Goal: Information Seeking & Learning: Learn about a topic

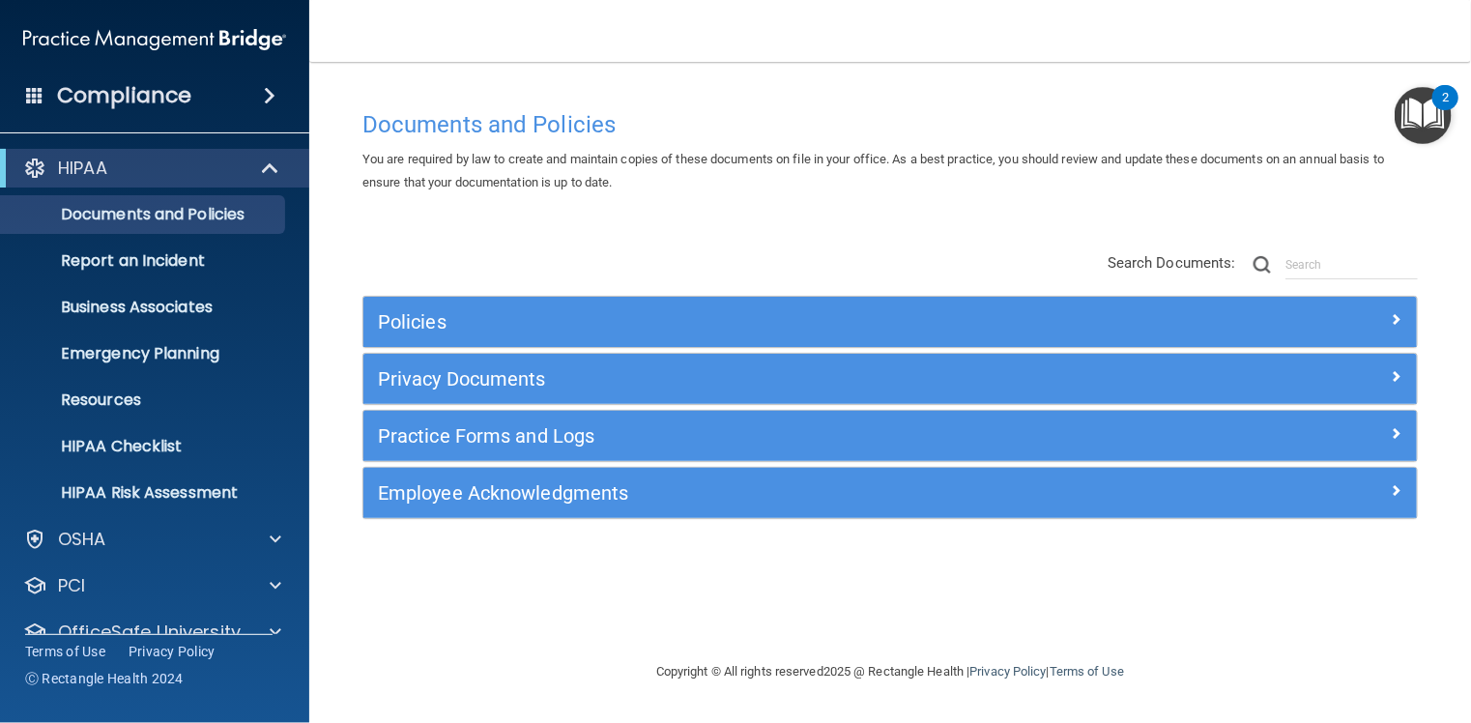
click at [151, 26] on img at bounding box center [154, 39] width 263 height 39
click at [124, 152] on div "HIPAA" at bounding box center [154, 168] width 309 height 39
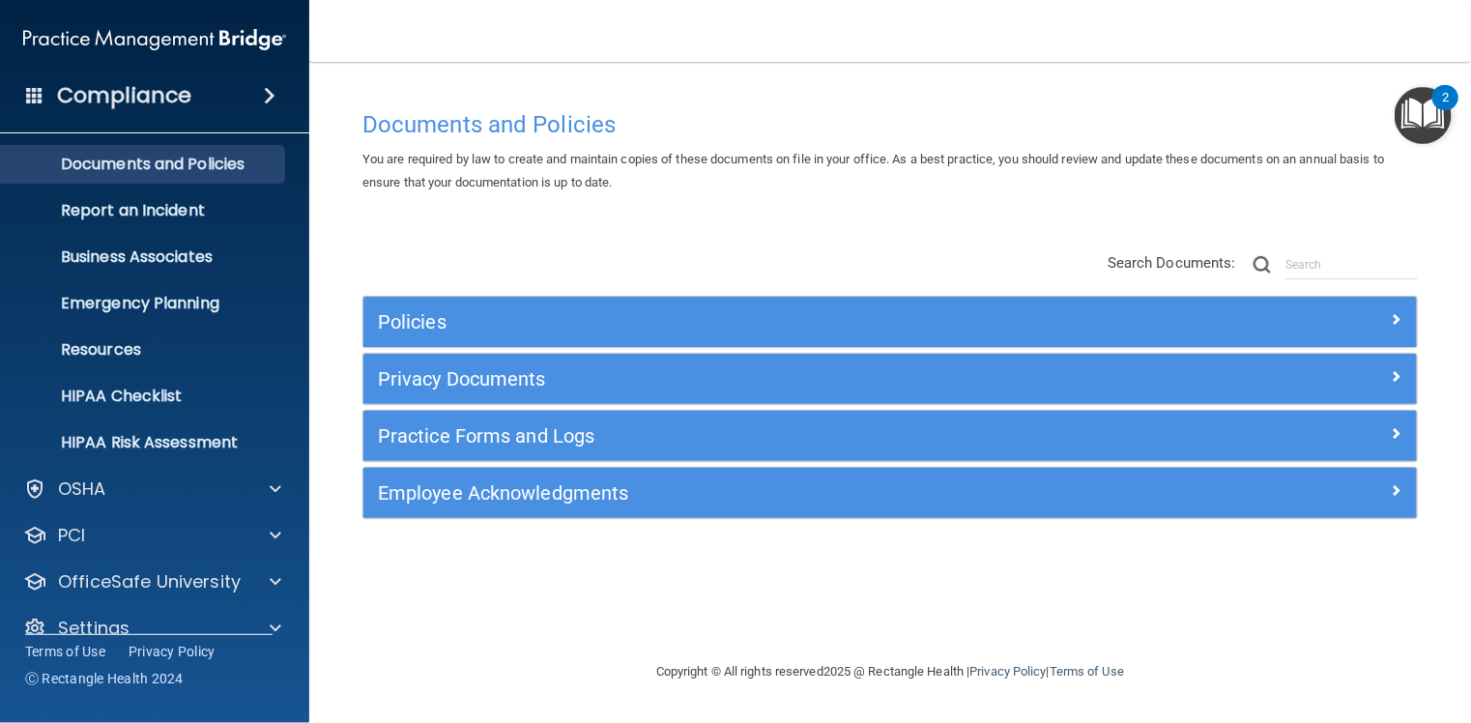
scroll to position [77, 0]
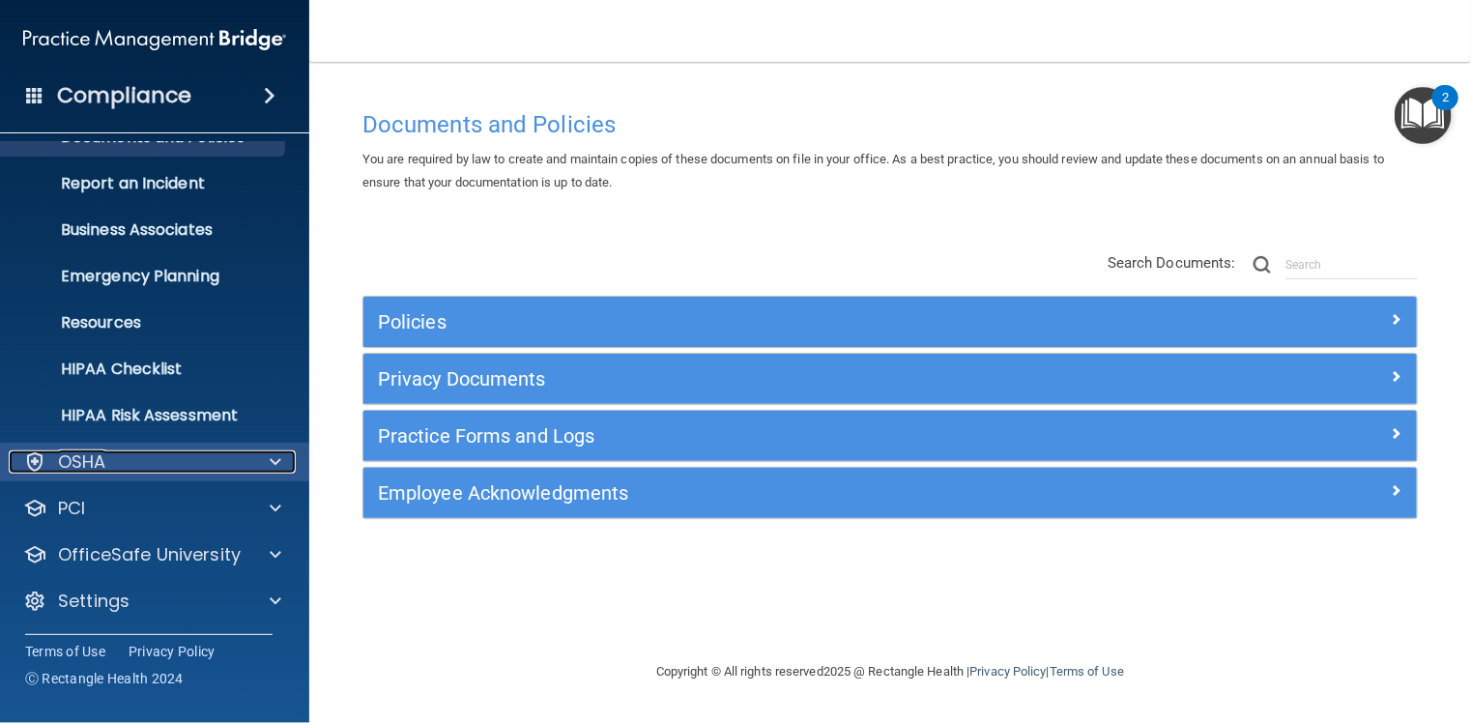
click at [127, 465] on div "OSHA" at bounding box center [129, 461] width 240 height 23
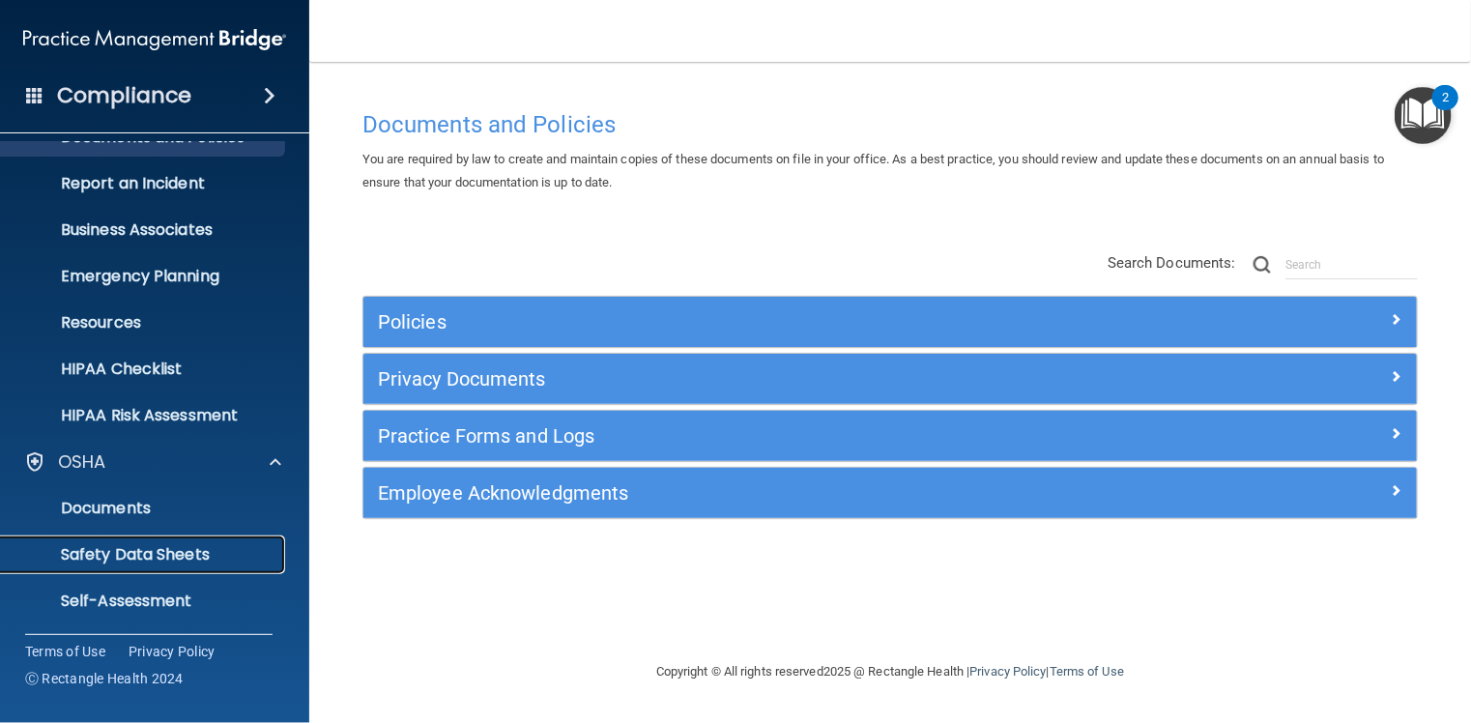
click at [188, 548] on p "Safety Data Sheets" at bounding box center [145, 554] width 264 height 19
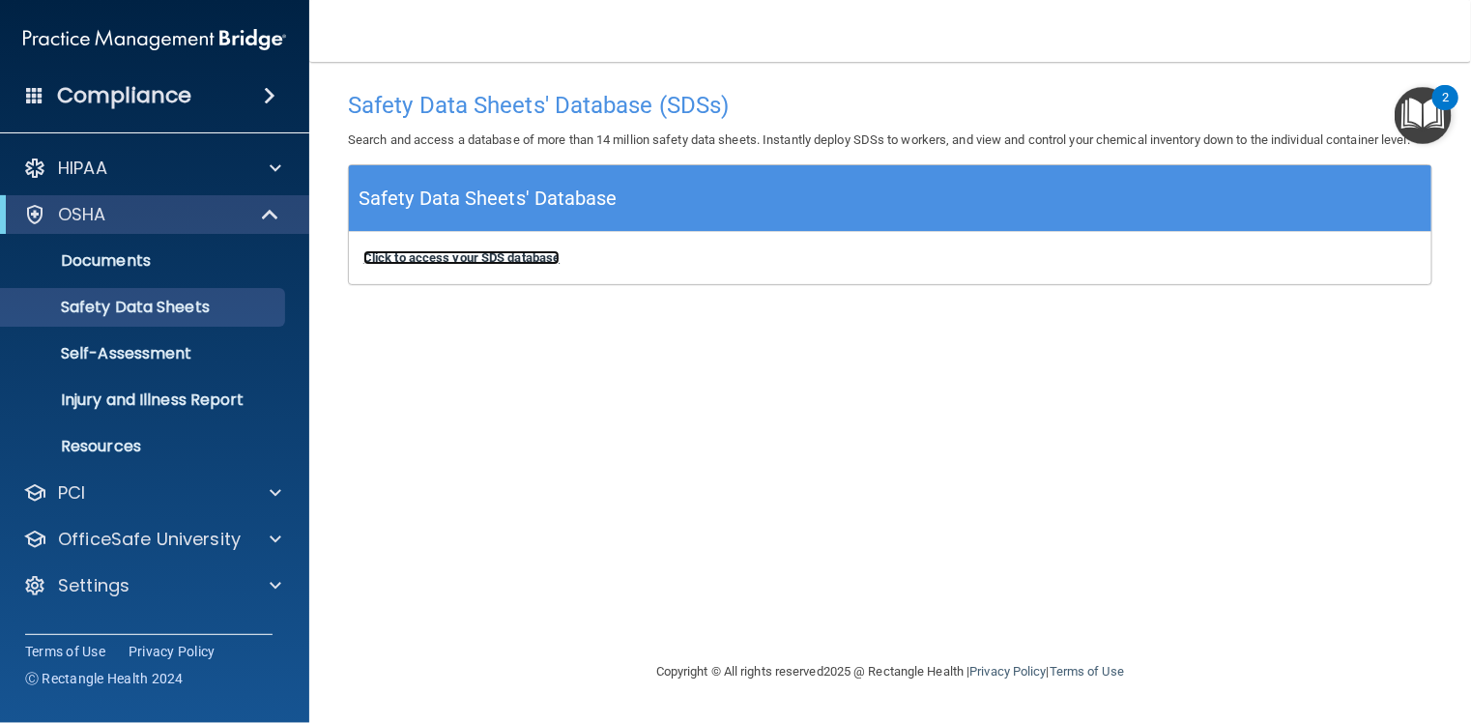
click at [514, 259] on b "Click to access your SDS database" at bounding box center [461, 257] width 196 height 14
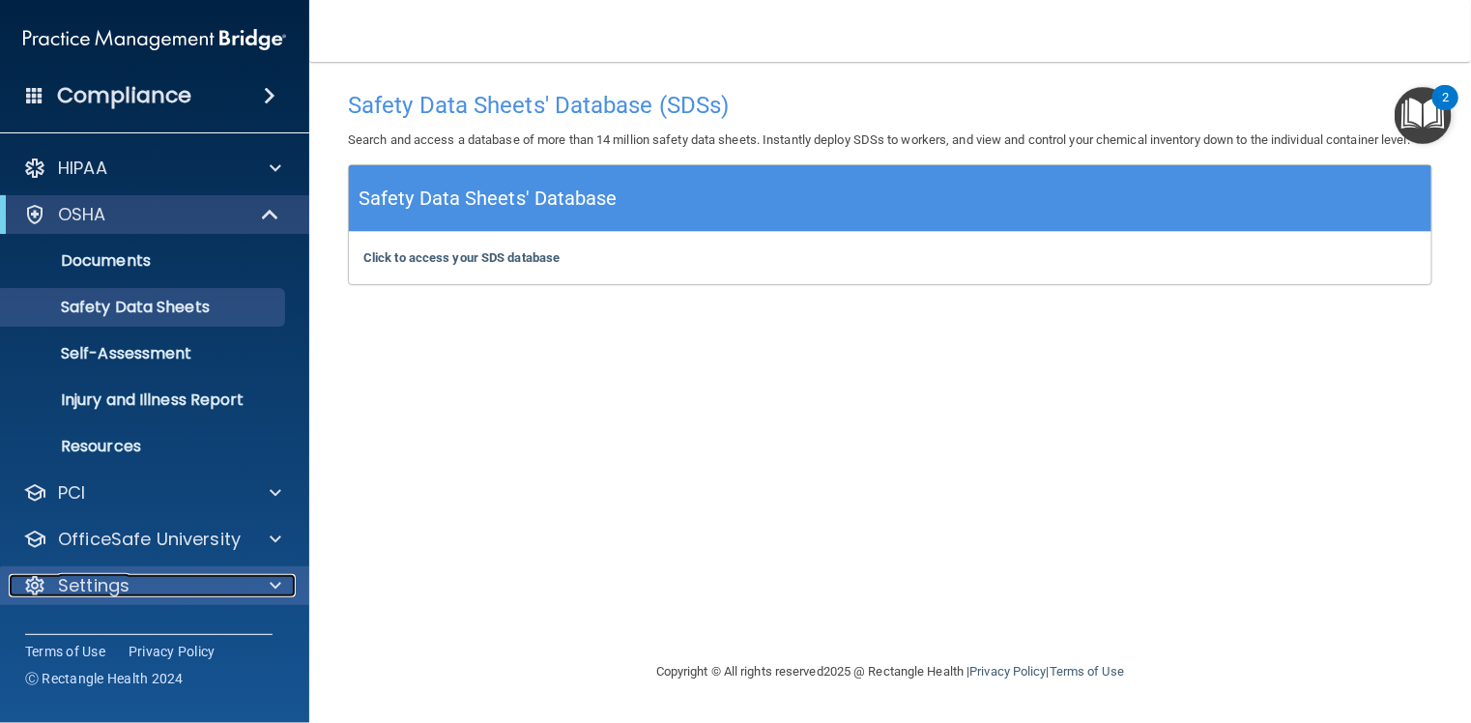
click at [108, 577] on p "Settings" at bounding box center [94, 585] width 72 height 23
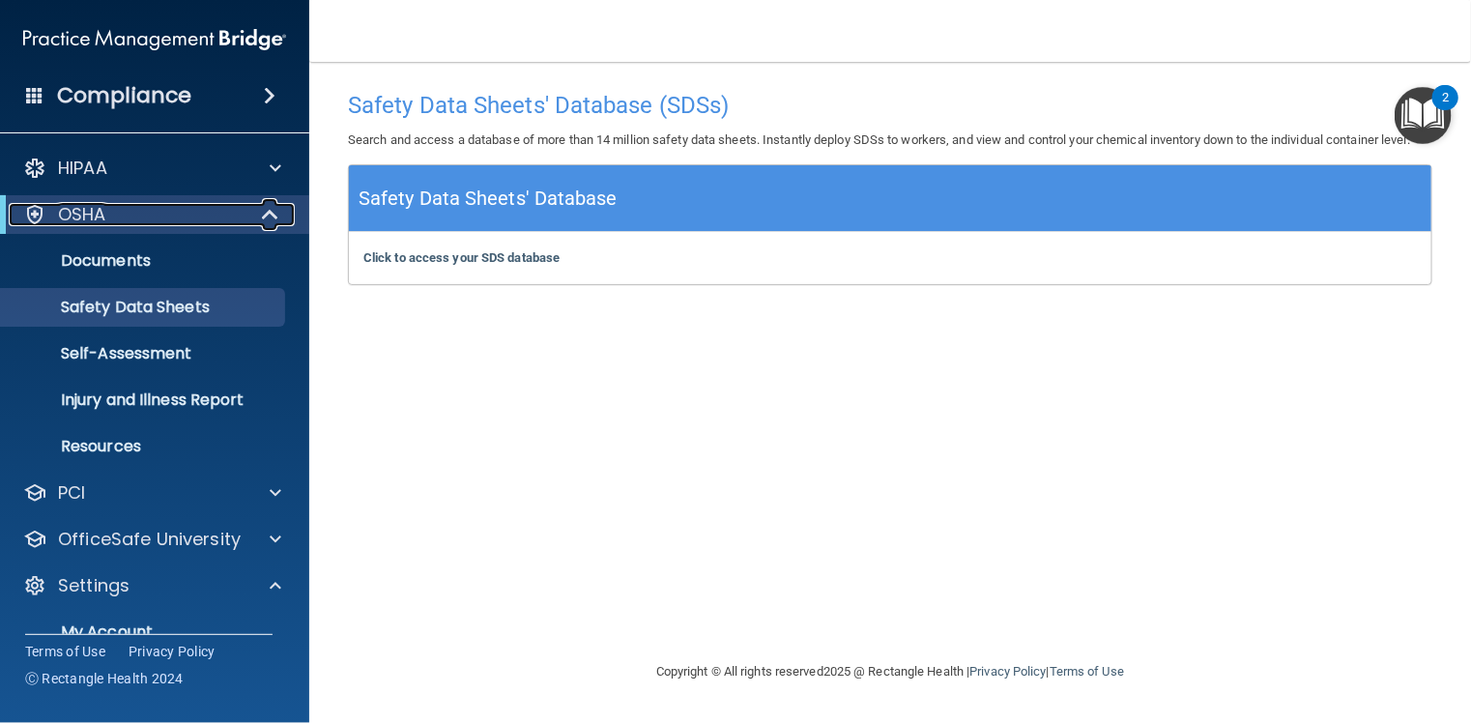
click at [111, 215] on div "OSHA" at bounding box center [128, 214] width 239 height 23
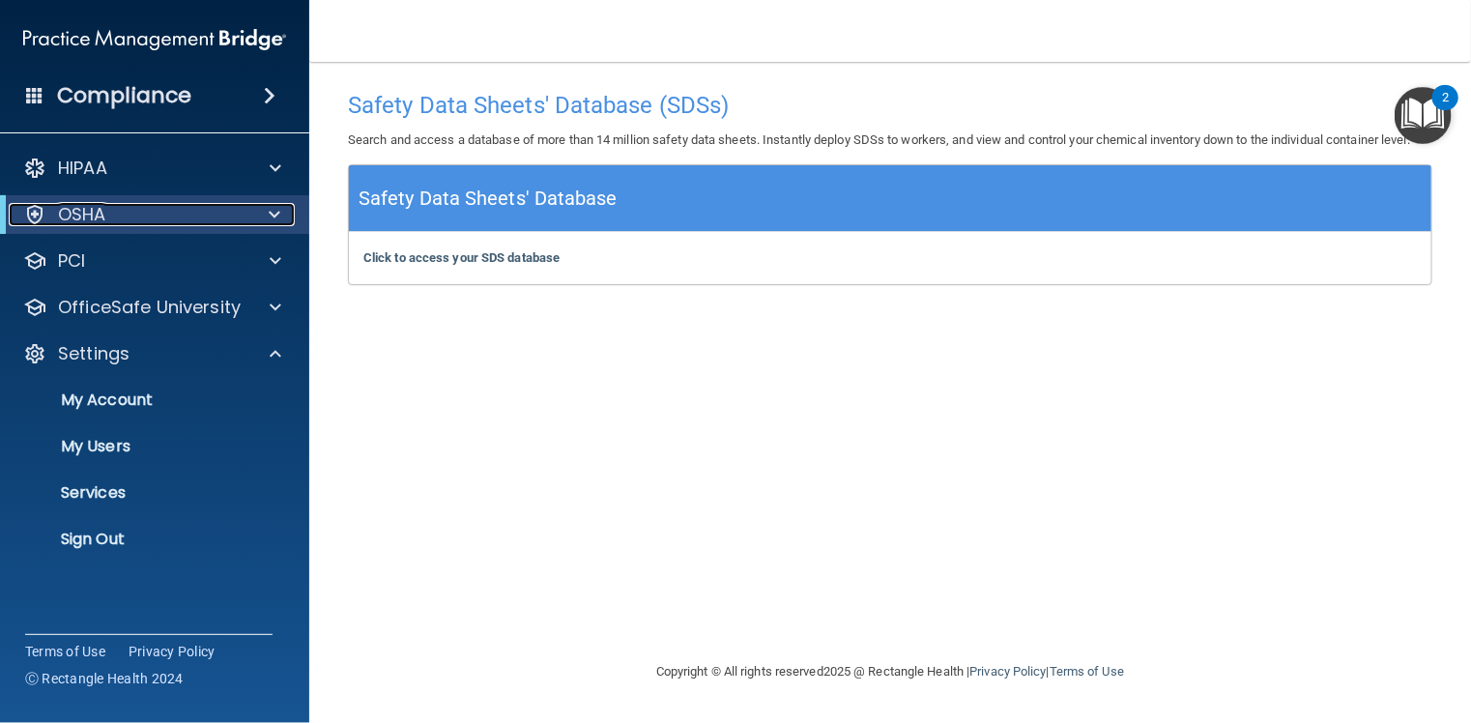
click at [103, 206] on p "OSHA" at bounding box center [82, 214] width 48 height 23
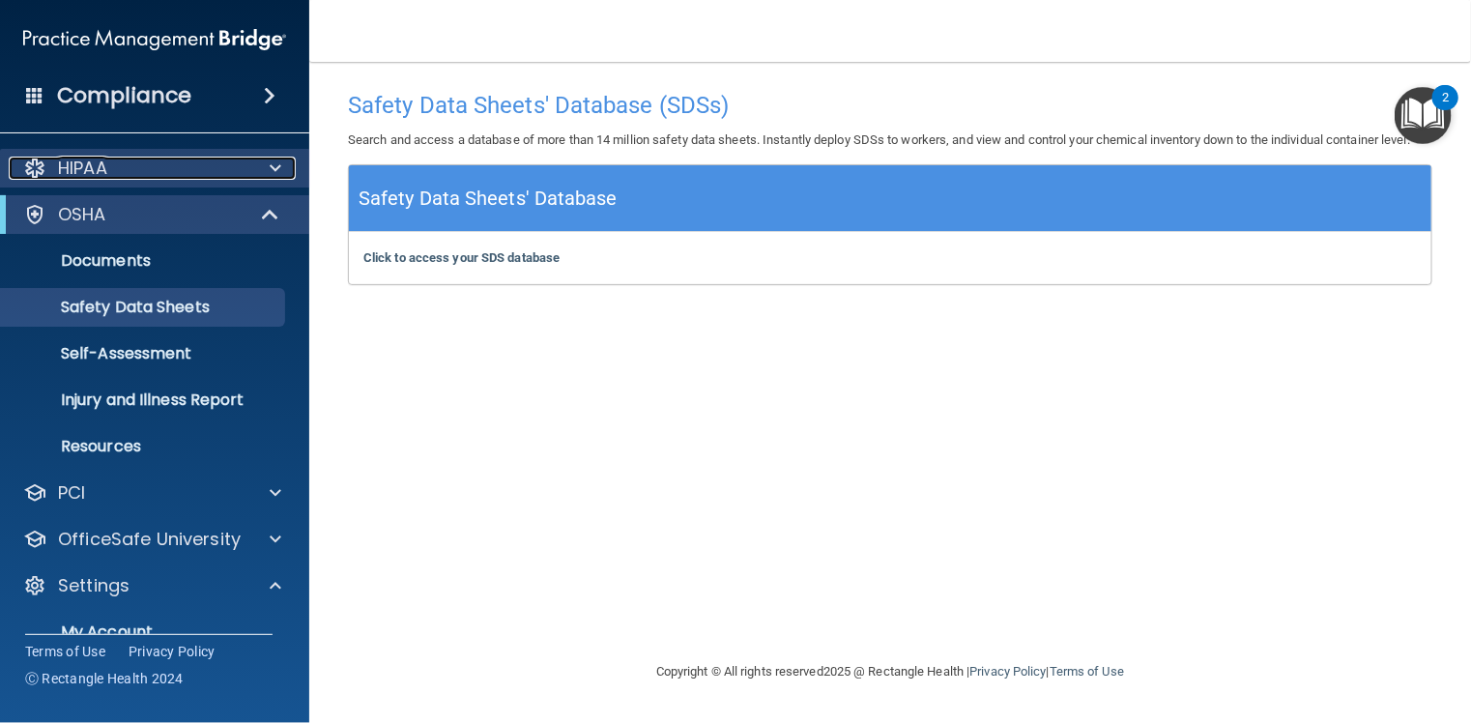
click at [138, 165] on div "HIPAA" at bounding box center [129, 168] width 240 height 23
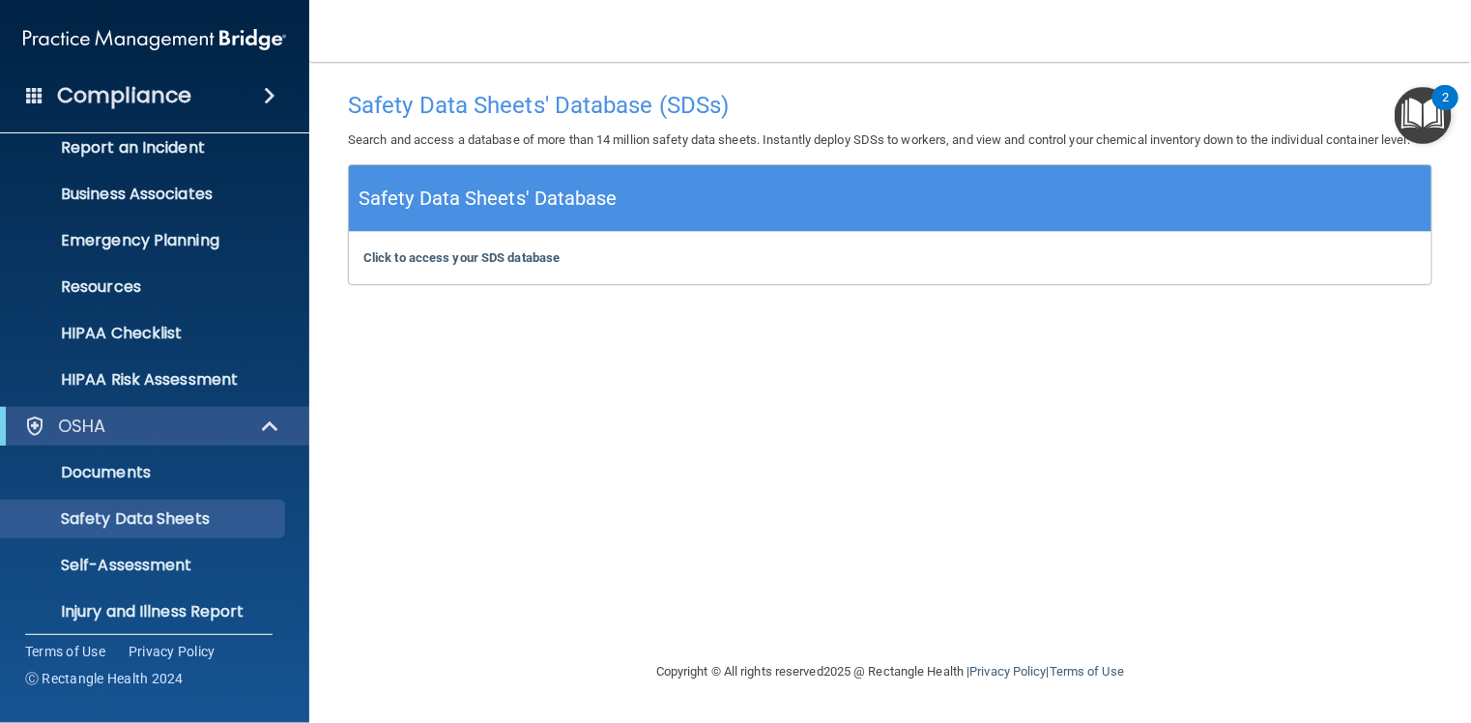
scroll to position [495, 0]
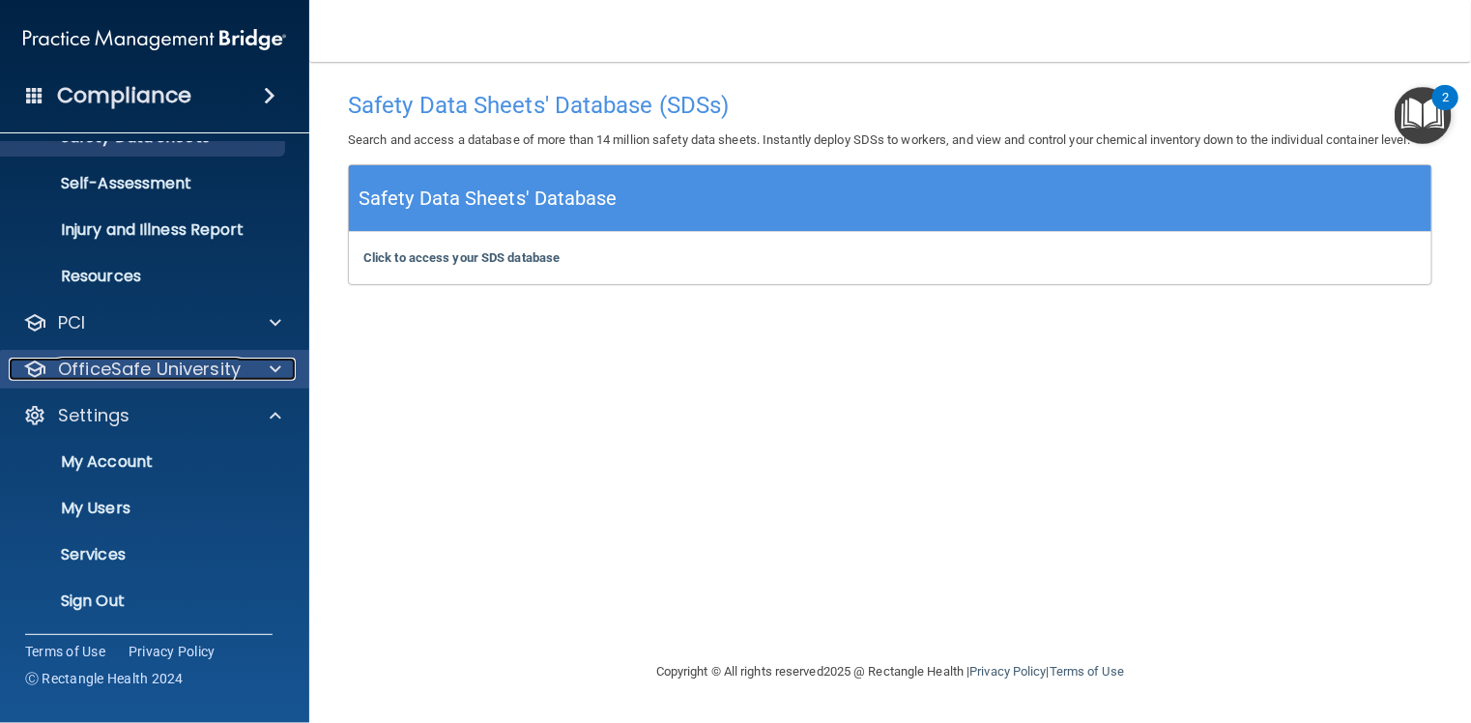
click at [160, 375] on p "OfficeSafe University" at bounding box center [149, 369] width 183 height 23
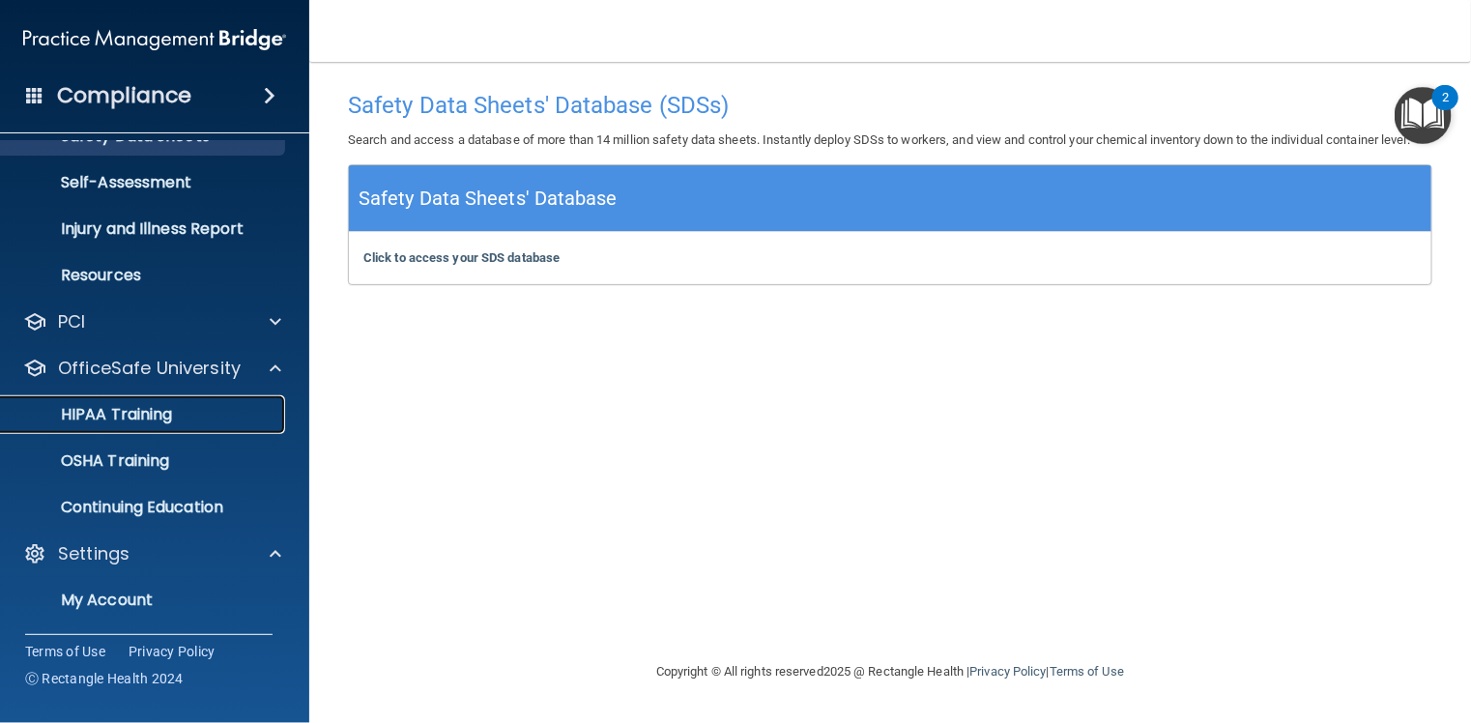
click at [172, 416] on p "HIPAA Training" at bounding box center [92, 414] width 159 height 19
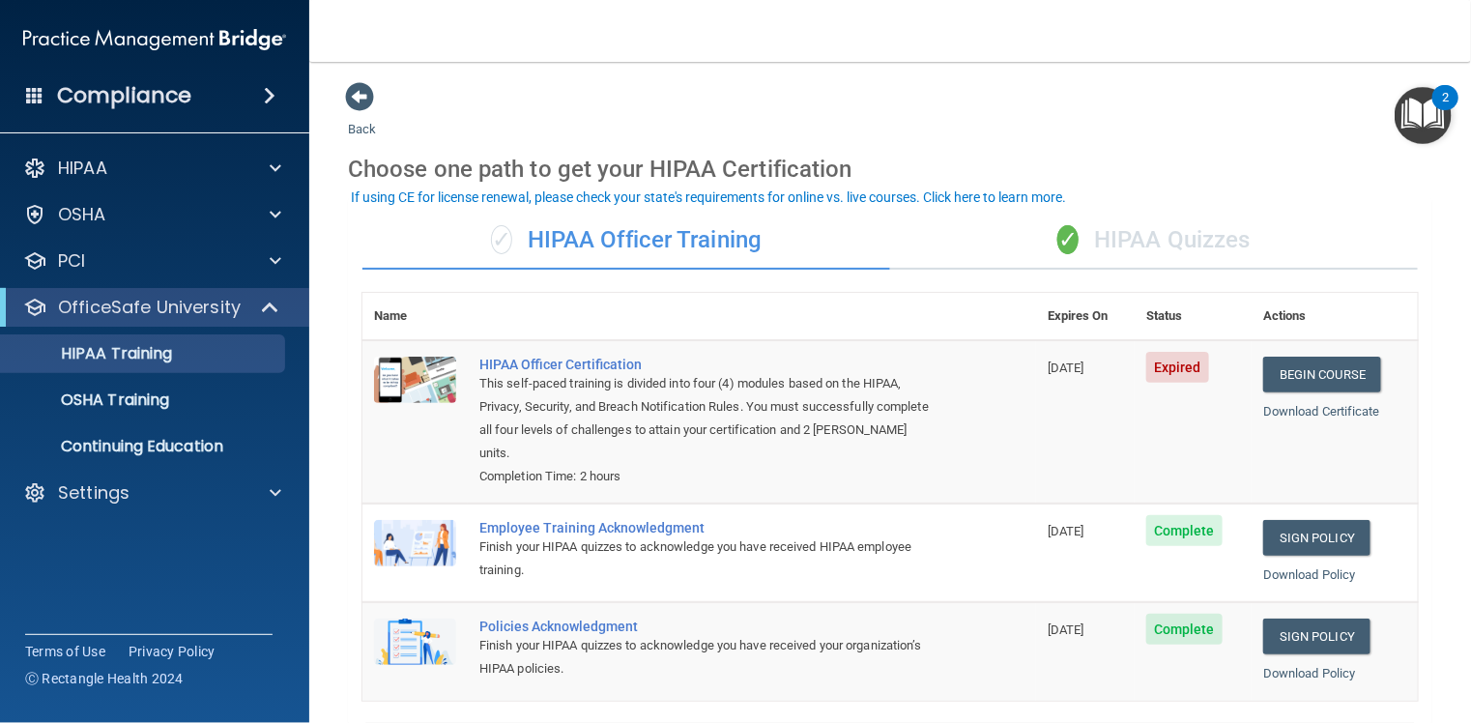
click at [623, 244] on div "✓ HIPAA Officer Training" at bounding box center [626, 241] width 528 height 58
click at [1127, 233] on div "✓ HIPAA Quizzes" at bounding box center [1154, 241] width 528 height 58
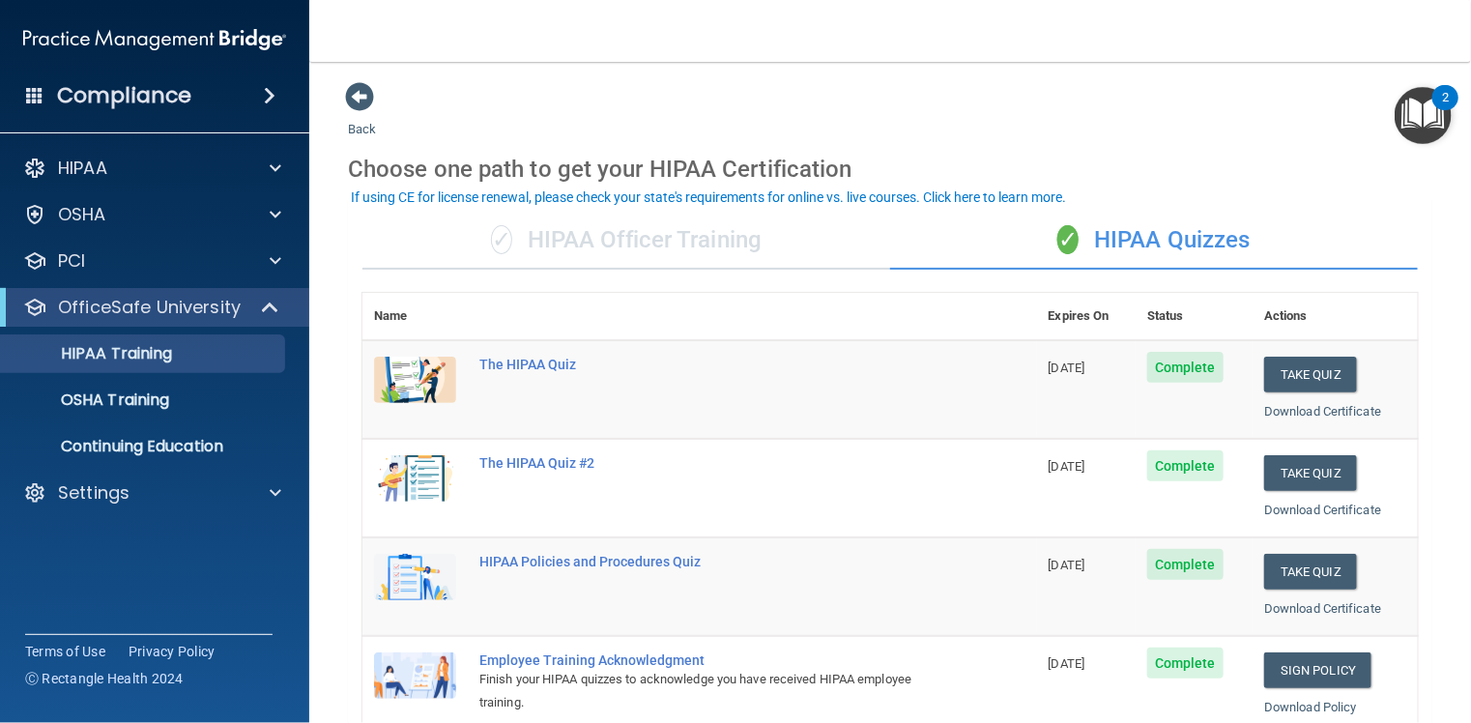
click at [583, 234] on div "✓ HIPAA Officer Training" at bounding box center [626, 241] width 528 height 58
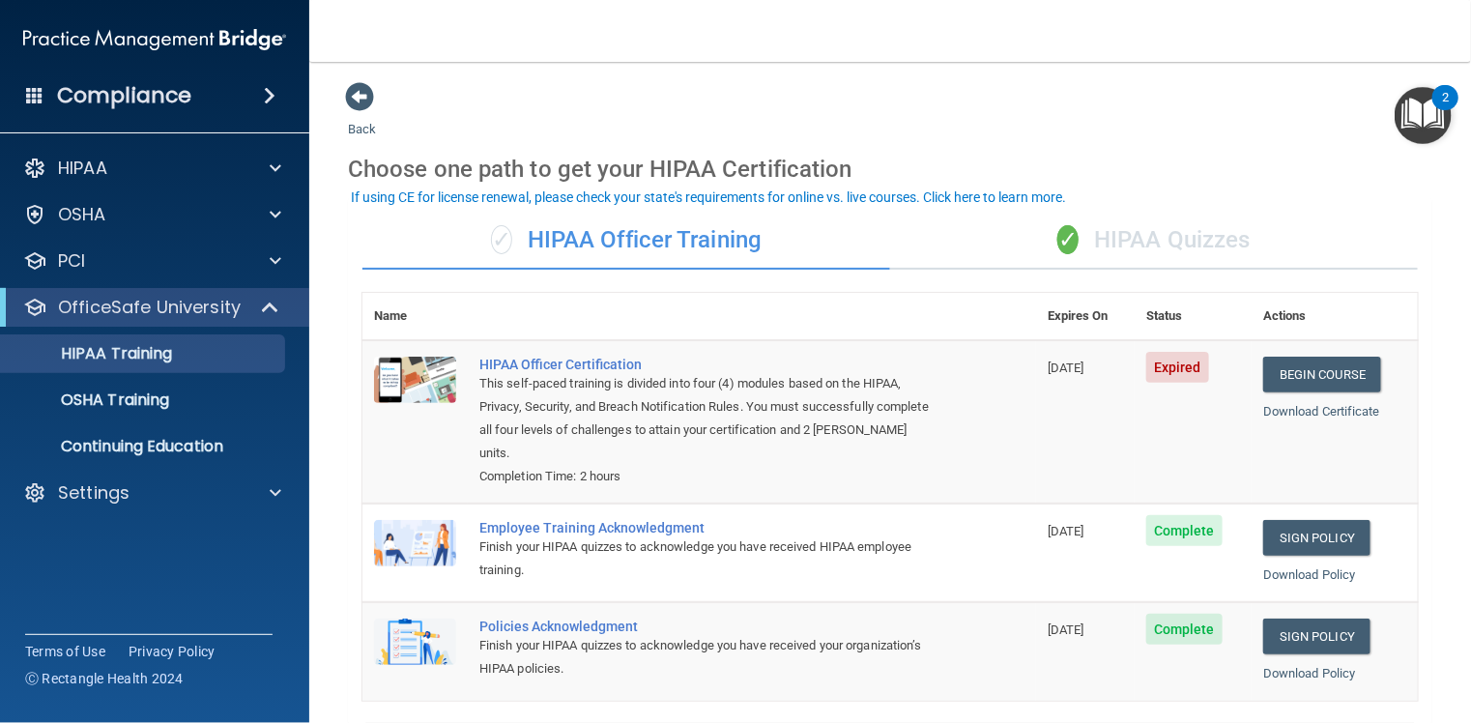
click at [1174, 234] on div "✓ HIPAA Quizzes" at bounding box center [1154, 241] width 528 height 58
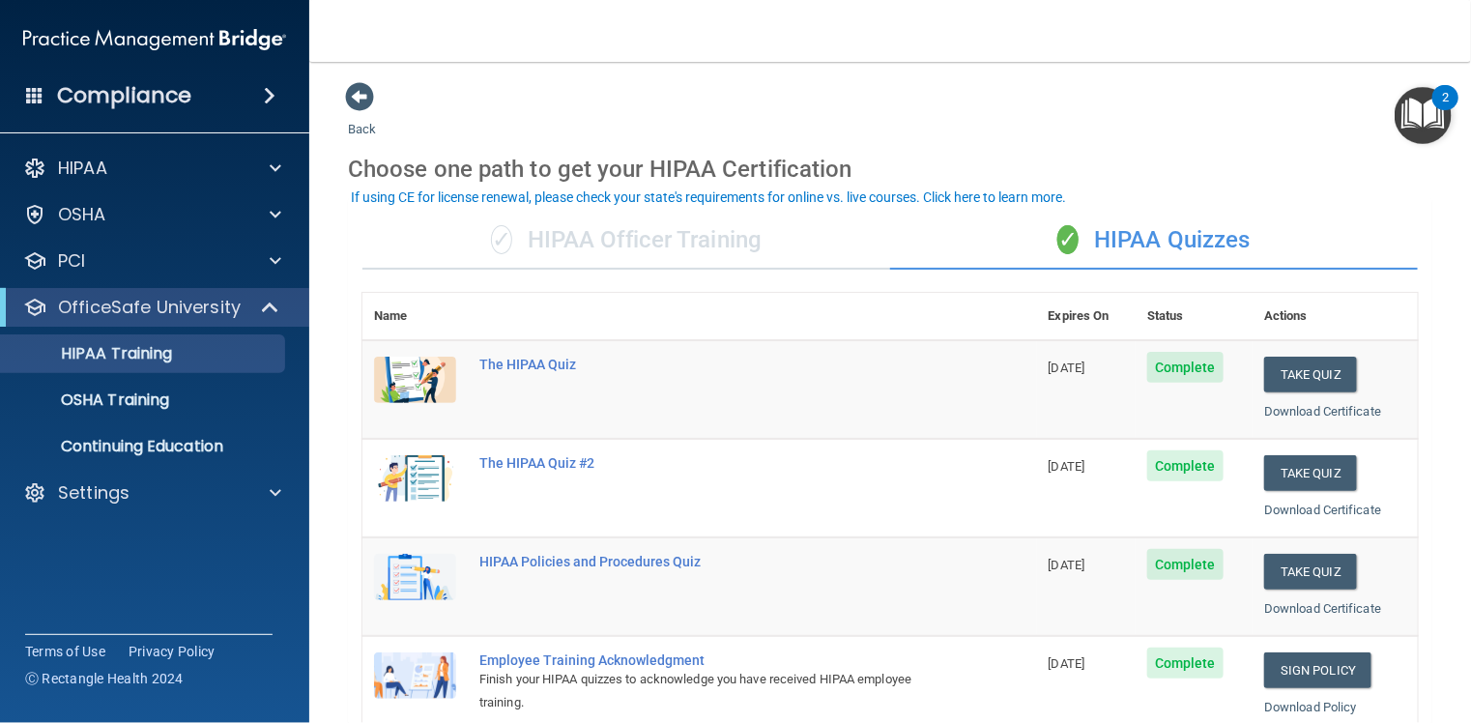
click at [727, 239] on div "✓ HIPAA Officer Training" at bounding box center [626, 241] width 528 height 58
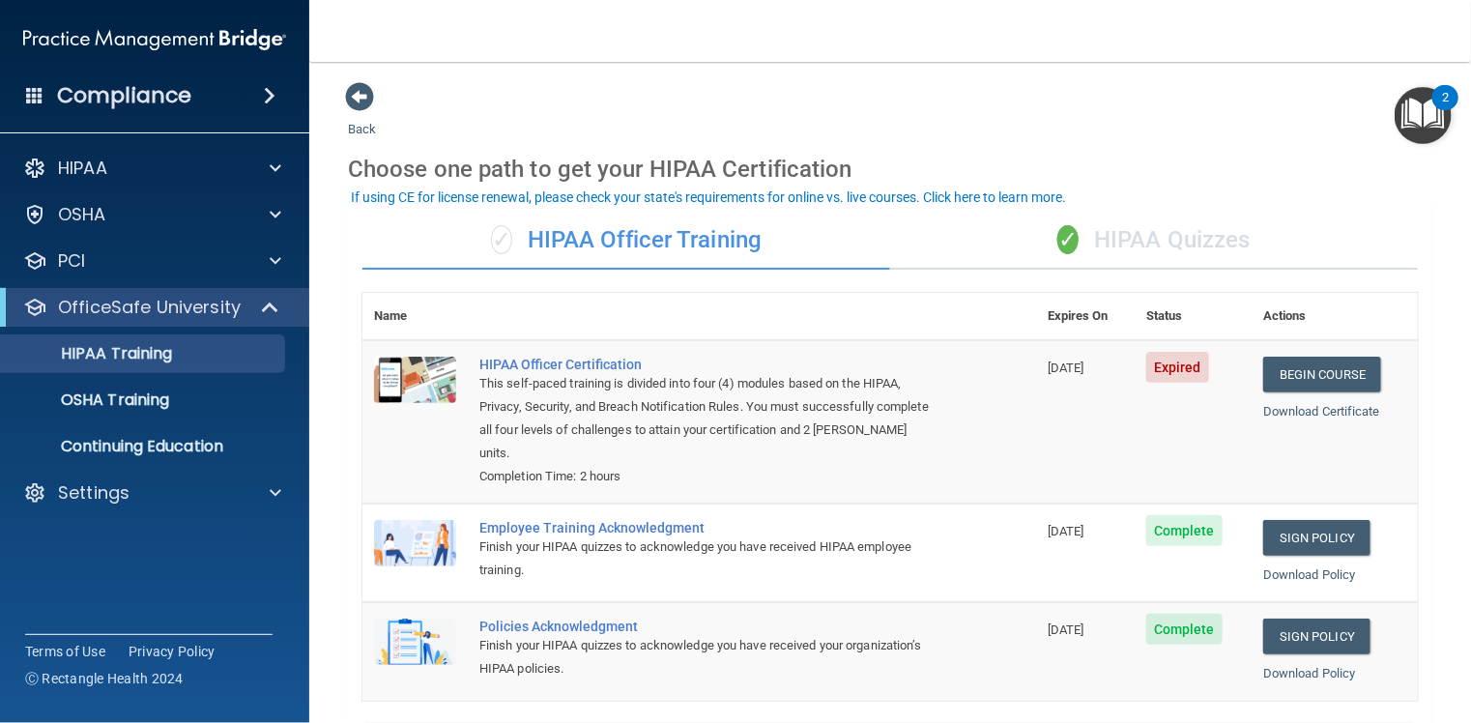
click at [1176, 234] on div "✓ HIPAA Quizzes" at bounding box center [1154, 241] width 528 height 58
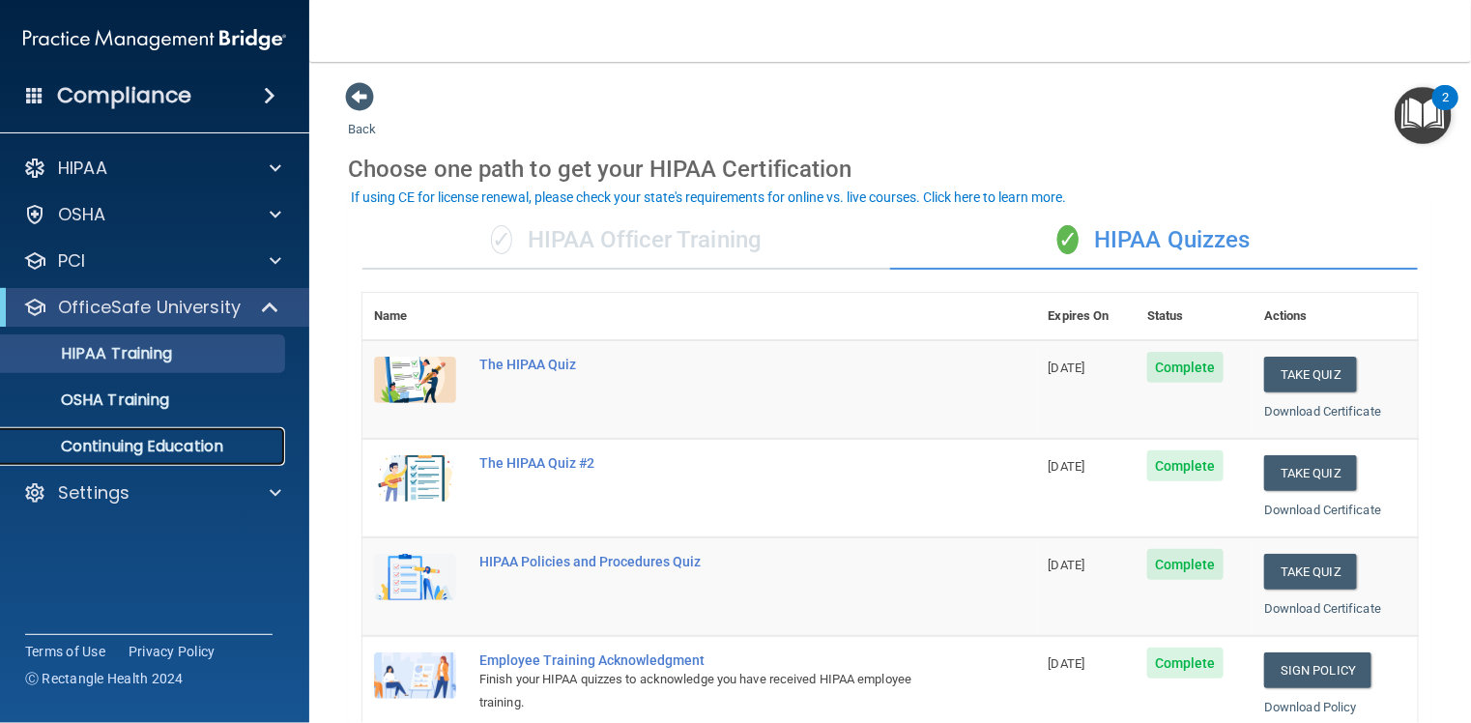
click at [156, 447] on p "Continuing Education" at bounding box center [145, 446] width 264 height 19
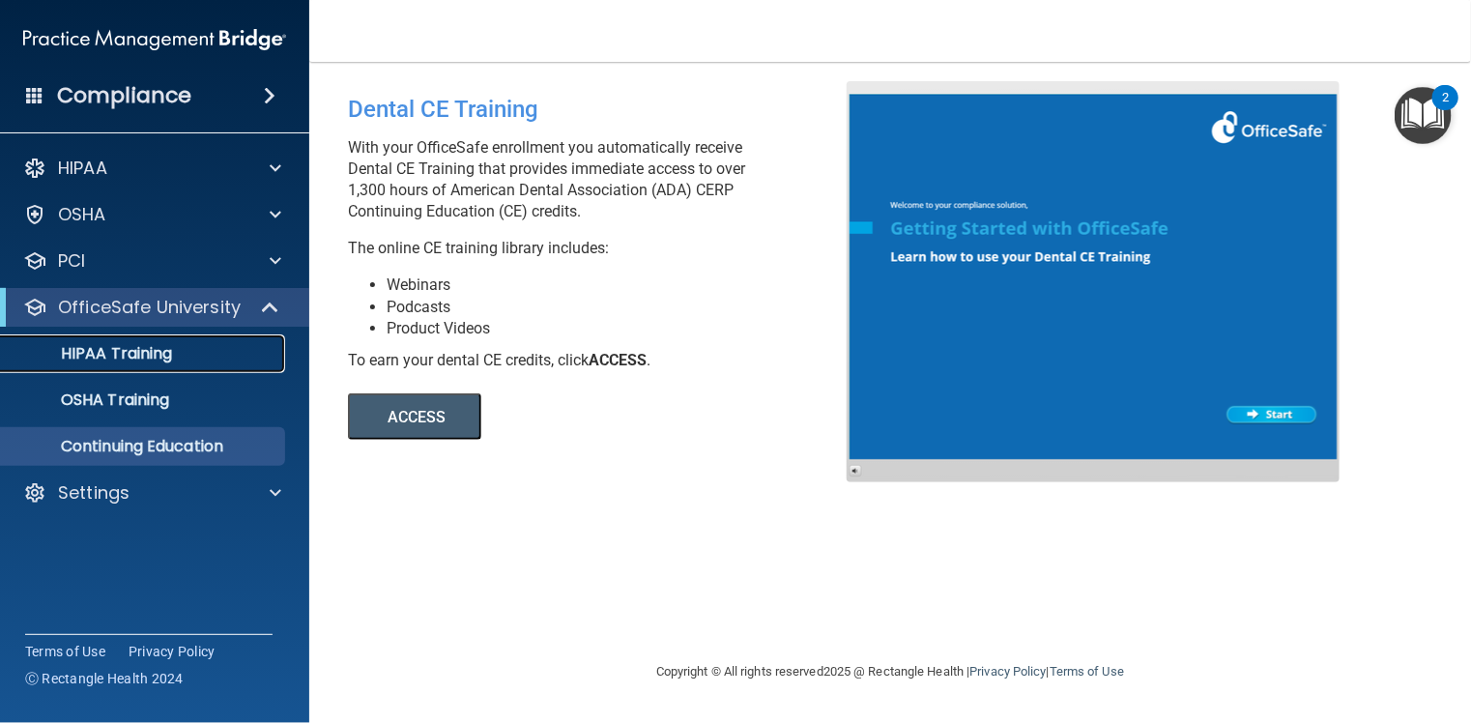
click at [146, 351] on p "HIPAA Training" at bounding box center [92, 353] width 159 height 19
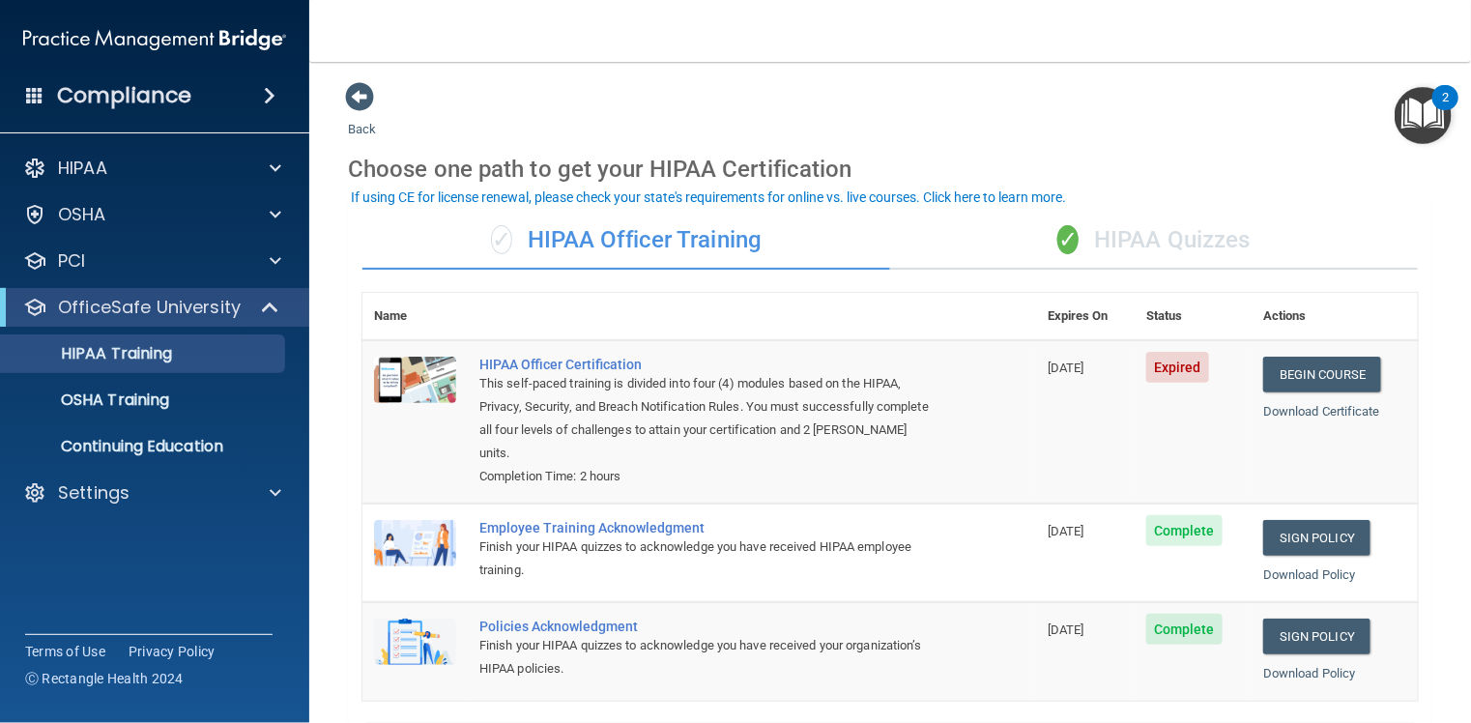
click at [1121, 230] on div "✓ HIPAA Quizzes" at bounding box center [1154, 241] width 528 height 58
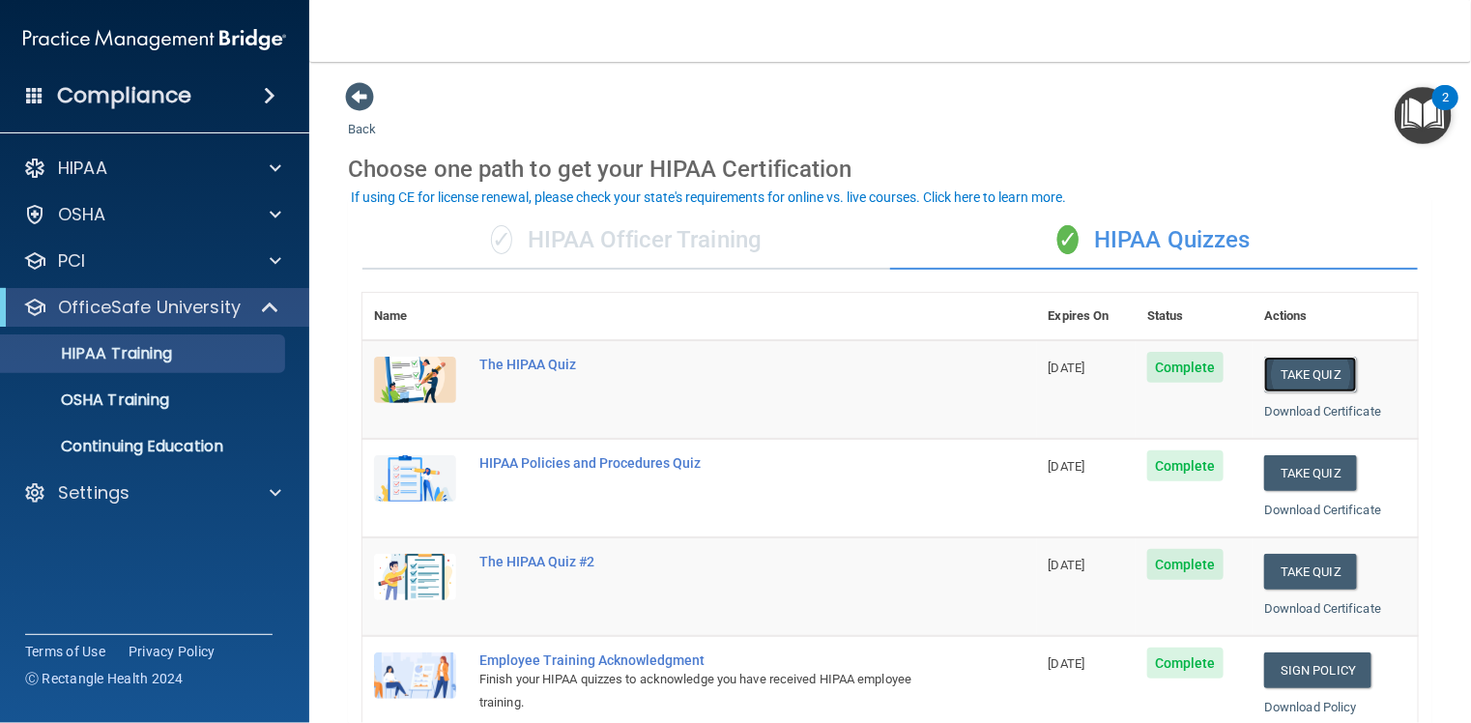
click at [1291, 377] on button "Take Quiz" at bounding box center [1310, 375] width 93 height 36
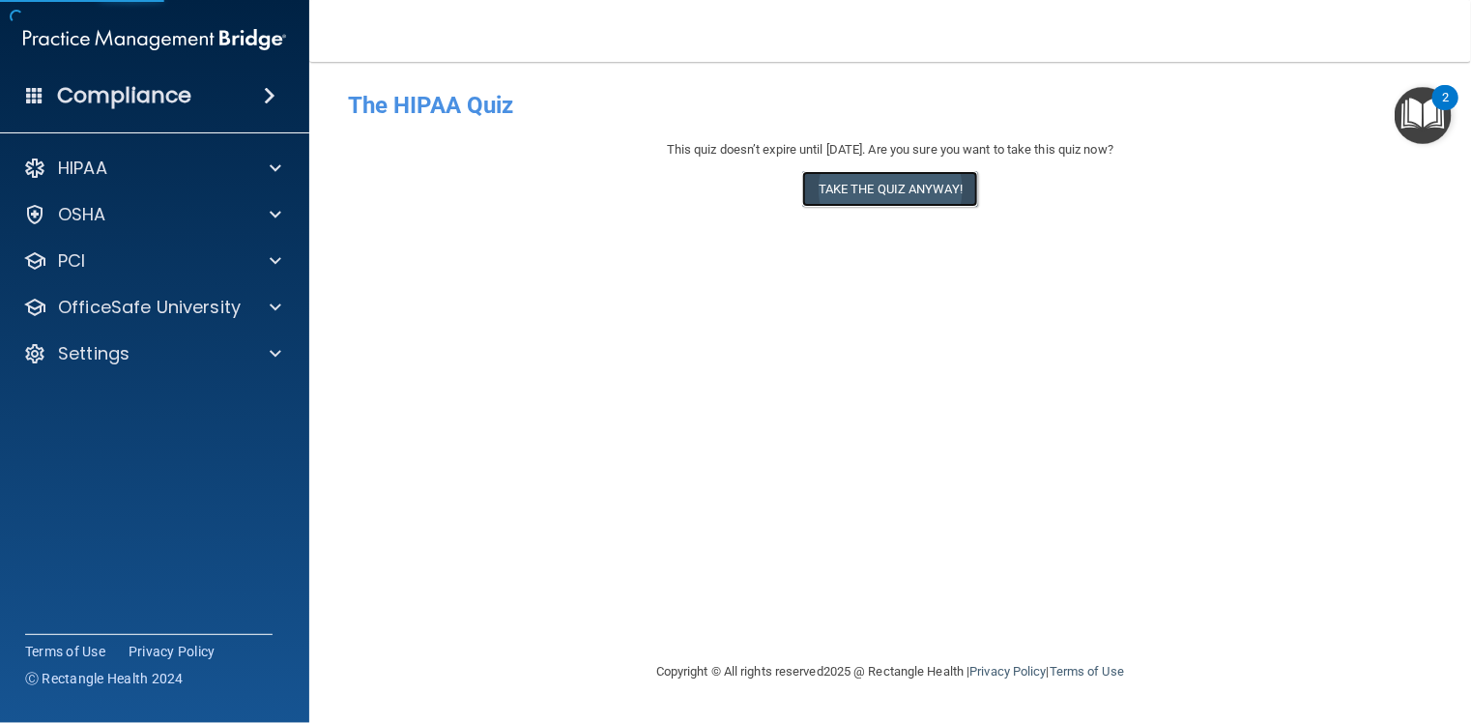
click at [890, 177] on button "Take the quiz anyway!" at bounding box center [890, 189] width 176 height 36
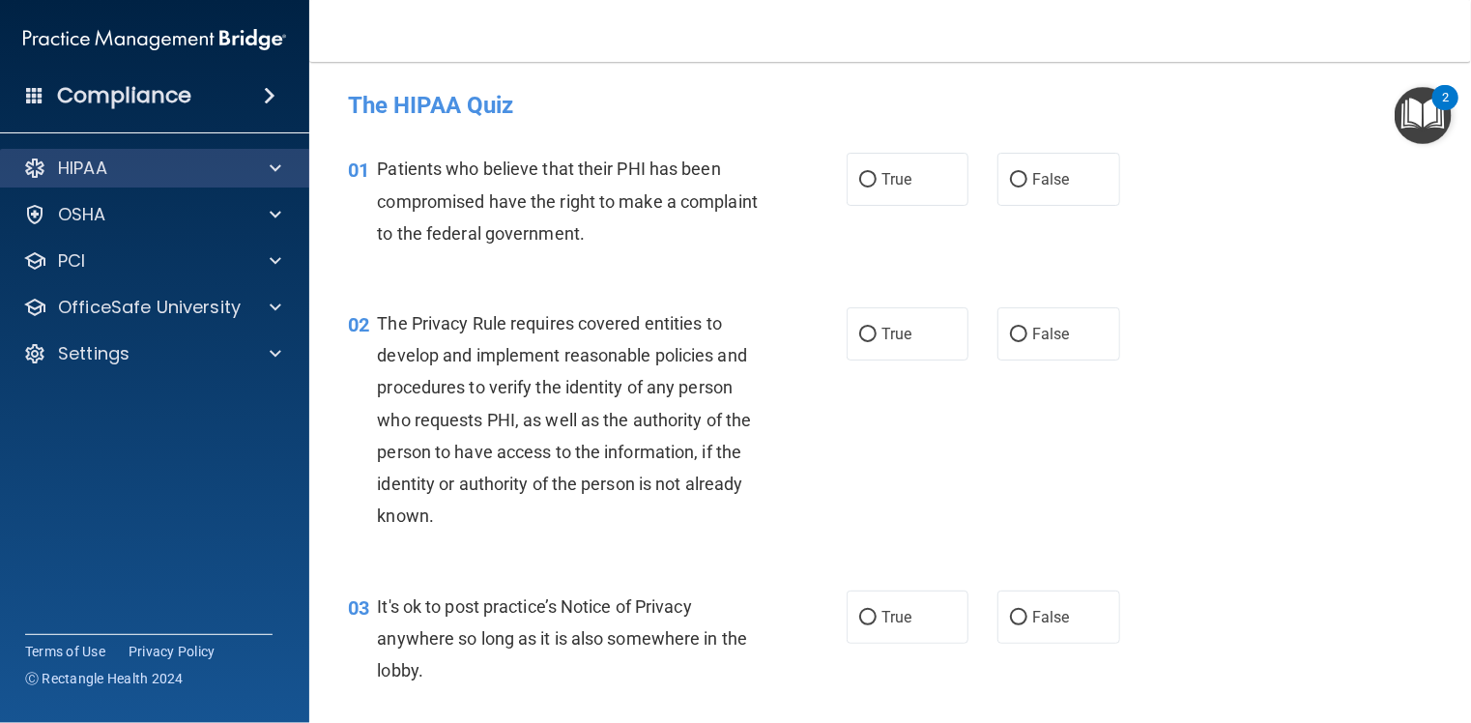
click at [127, 155] on div "HIPAA" at bounding box center [155, 168] width 310 height 39
click at [106, 169] on p "HIPAA" at bounding box center [82, 168] width 49 height 23
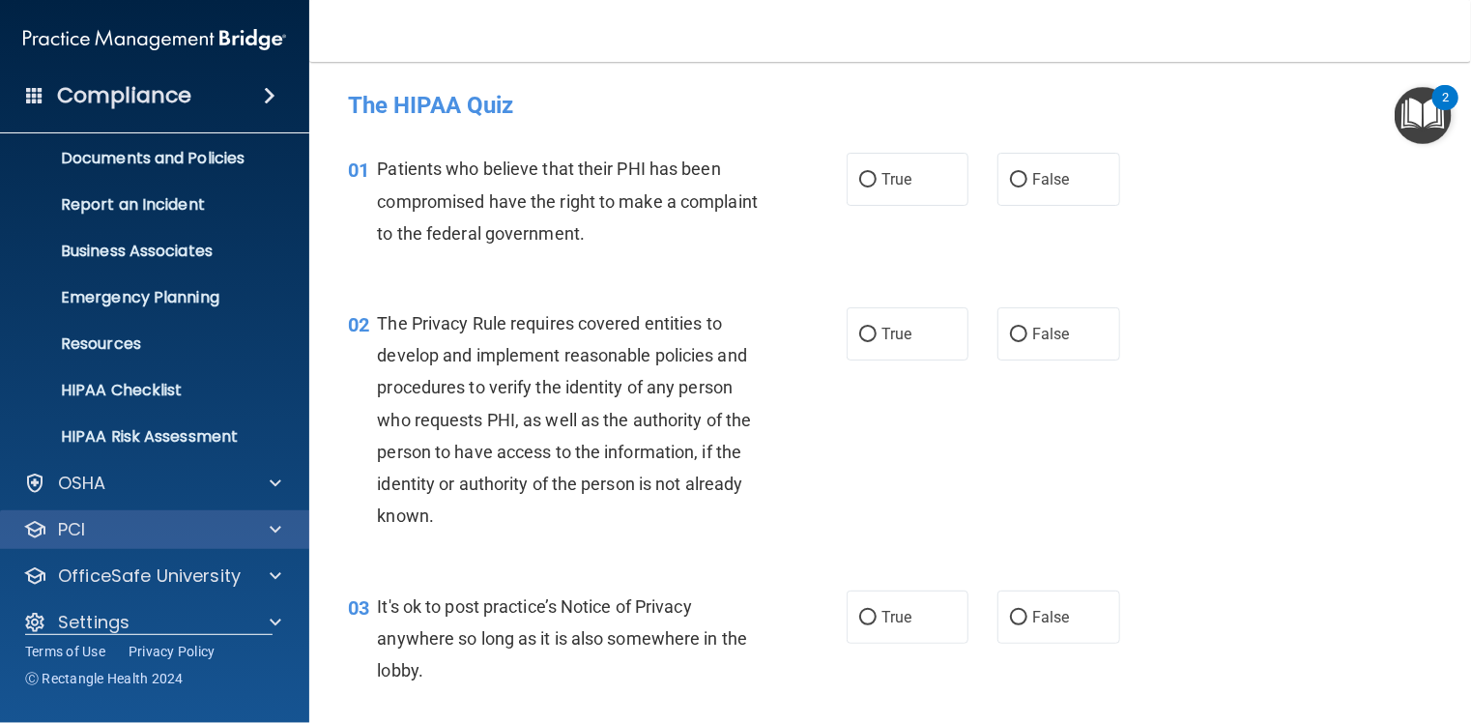
scroll to position [77, 0]
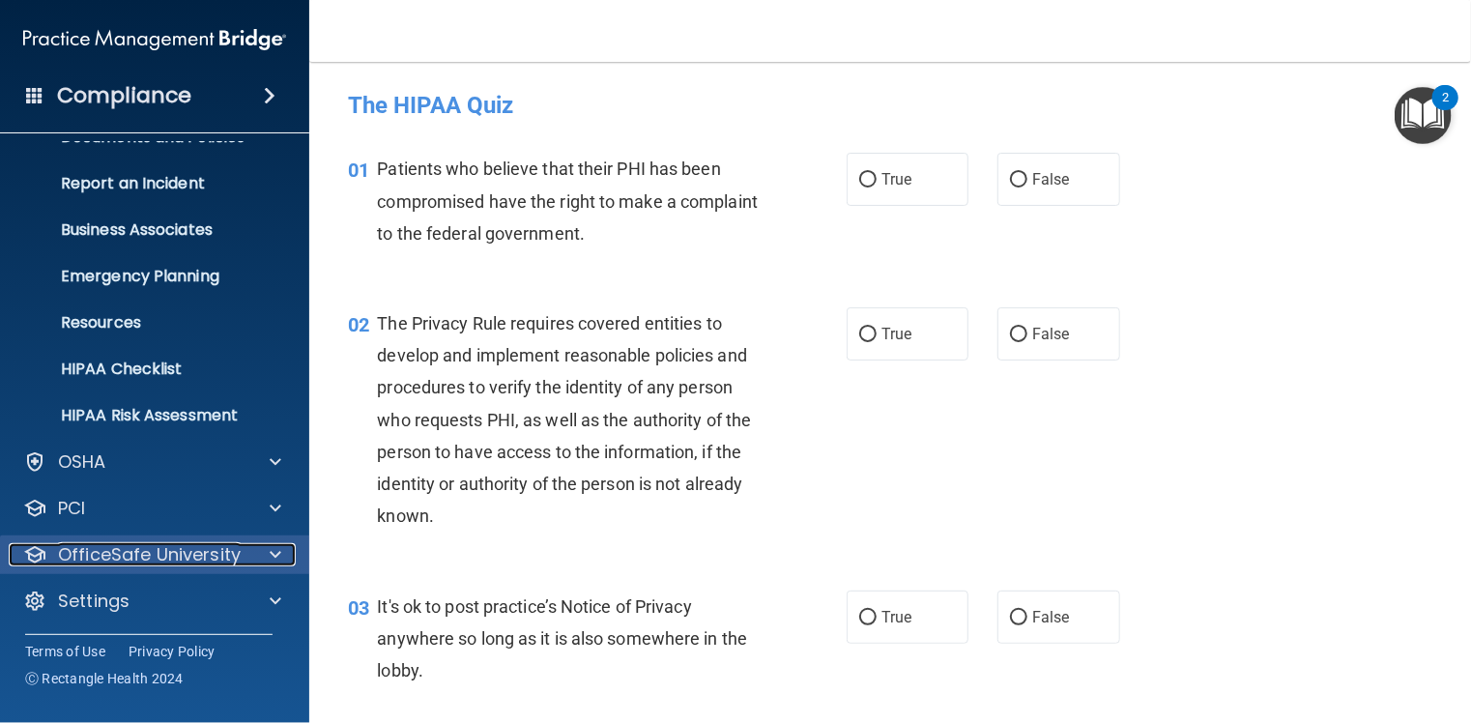
click at [159, 556] on p "OfficeSafe University" at bounding box center [149, 554] width 183 height 23
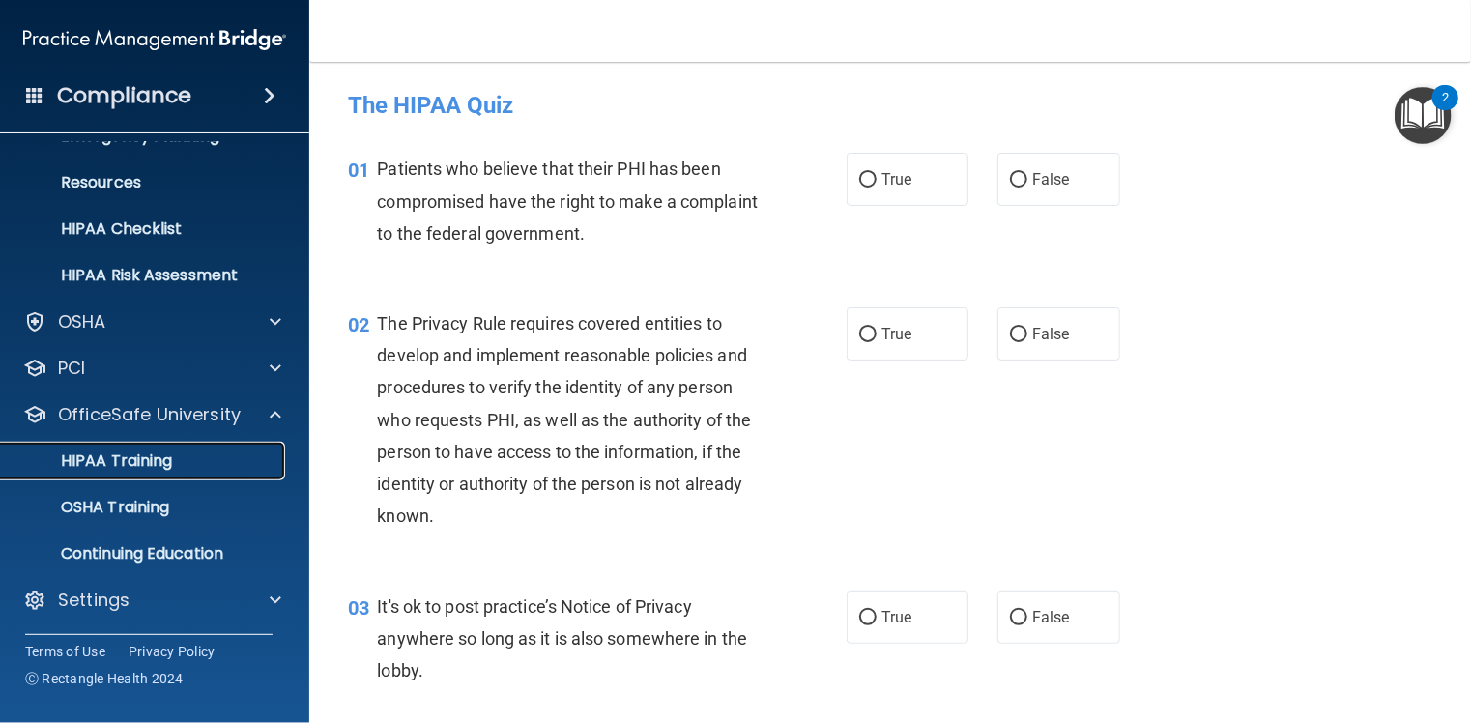
click at [147, 456] on p "HIPAA Training" at bounding box center [92, 460] width 159 height 19
